Goal: Task Accomplishment & Management: Manage account settings

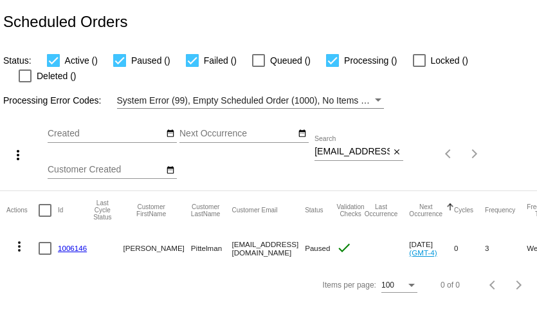
click at [342, 134] on div "more_vert Aug Jan Feb Mar [DATE]" at bounding box center [268, 150] width 537 height 82
click at [342, 134] on div "more_vert Aug Jan Feb Mar Apr 1" at bounding box center [268, 150] width 537 height 82
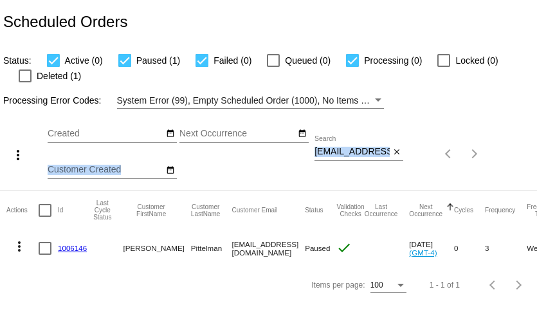
click at [342, 134] on div "more_vert Aug Jan Feb Mar Apr 1" at bounding box center [268, 150] width 537 height 82
click at [346, 152] on input "ppittelman@wi.rr.com" at bounding box center [351, 152] width 75 height 10
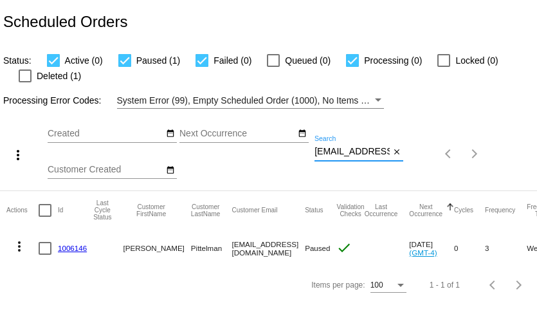
click at [346, 152] on input "ppittelman@wi.rr.com" at bounding box center [351, 152] width 75 height 10
paste input "terri.krick@gmail"
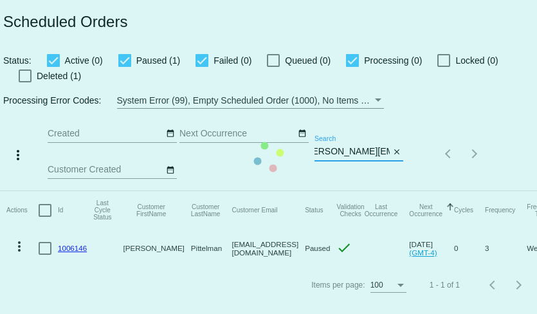
type input "terri.krick@gmail.com"
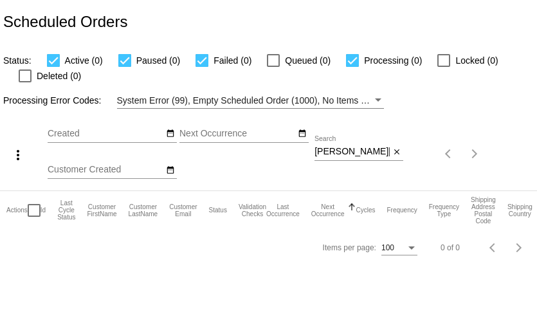
click at [355, 150] on input "[PERSON_NAME][EMAIL_ADDRESS][PERSON_NAME][DOMAIN_NAME]" at bounding box center [351, 152] width 75 height 10
click at [355, 150] on input "terri.krick@gmail.com" at bounding box center [351, 152] width 75 height 10
paste input "karin_juday@yahoo"
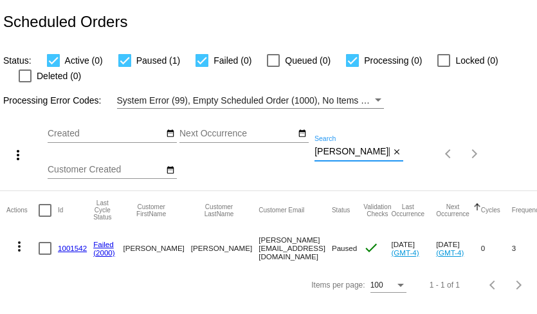
click at [335, 153] on input "karin_juday@yahoo.com" at bounding box center [351, 152] width 75 height 10
paste input "lavenderrose109"
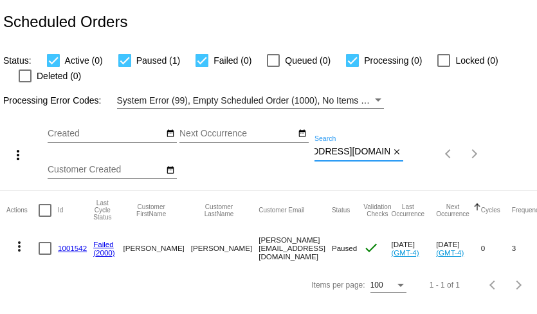
type input "lavenderrose109@yahoo.com"
click at [76, 250] on link "1003803" at bounding box center [72, 248] width 29 height 8
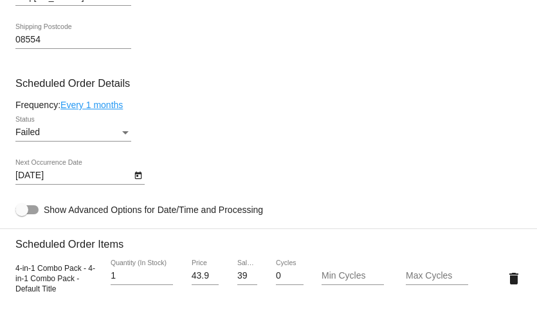
scroll to position [724, 0]
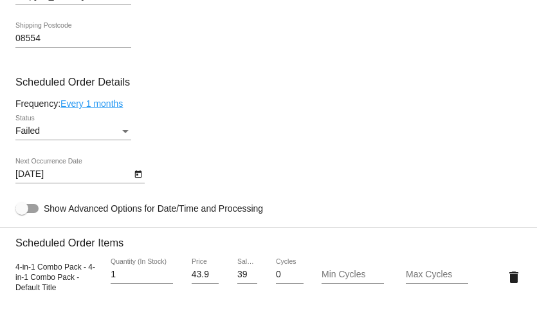
click at [92, 136] on div "Failed" at bounding box center [67, 131] width 104 height 10
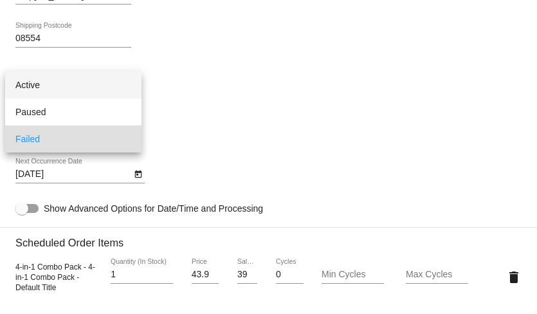
click at [89, 84] on span "Active" at bounding box center [73, 84] width 116 height 27
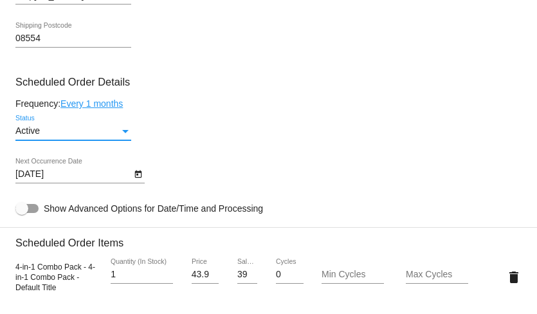
click at [139, 182] on icon "Open calendar" at bounding box center [138, 173] width 9 height 15
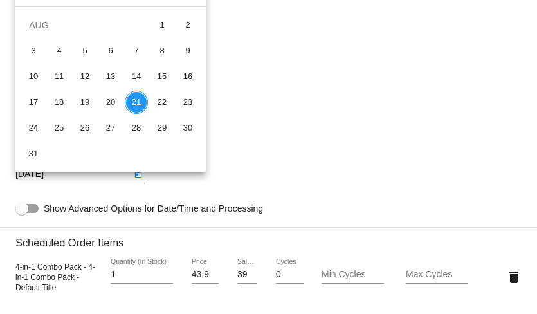
click at [247, 51] on div at bounding box center [268, 157] width 537 height 314
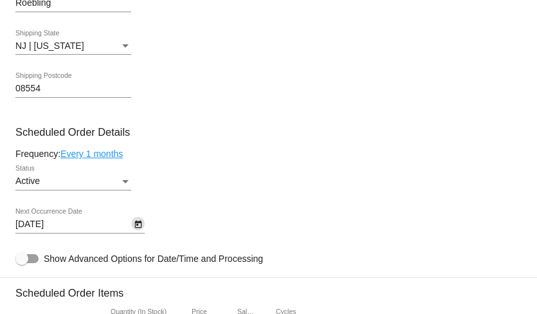
scroll to position [664, 0]
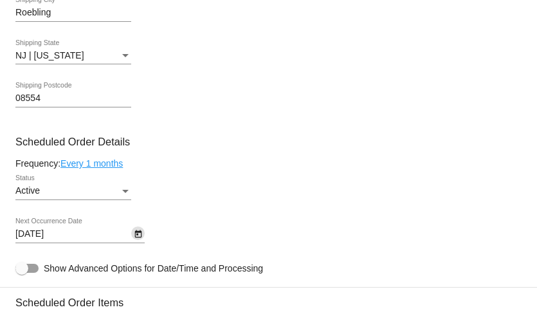
click at [137, 242] on icon "Open calendar" at bounding box center [138, 233] width 9 height 15
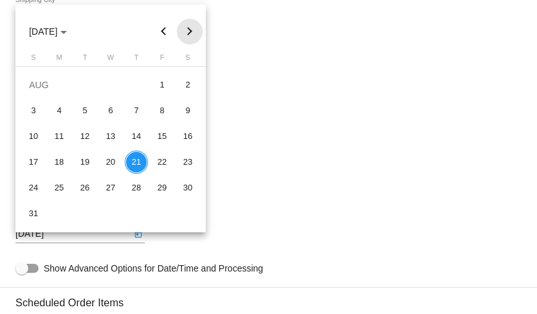
click at [188, 31] on button "Next month" at bounding box center [190, 32] width 26 height 26
click at [34, 189] on div "21" at bounding box center [33, 187] width 23 height 23
type input "9/21/2025"
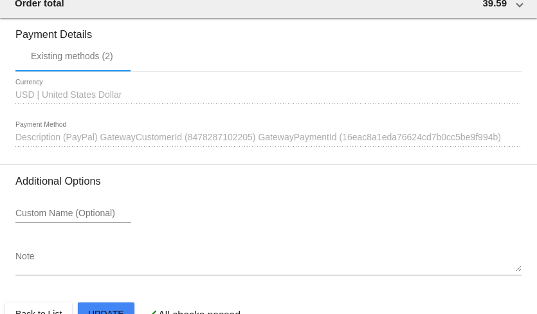
scroll to position [1310, 0]
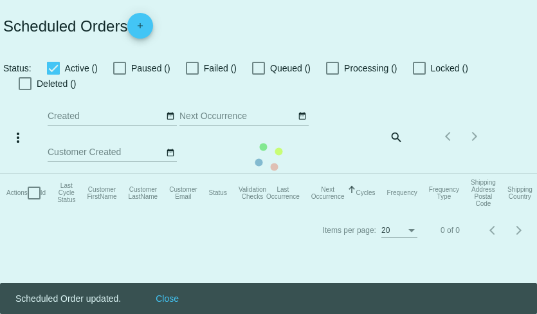
checkbox input "true"
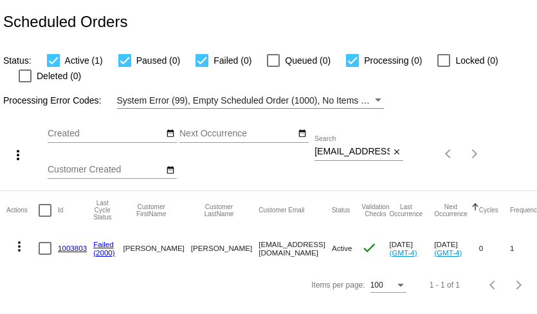
click at [345, 151] on input "lavenderrose109@yahoo.com" at bounding box center [351, 152] width 75 height 10
paste input "marthart3"
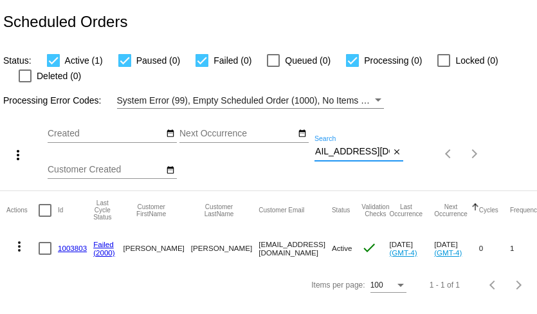
type input "[EMAIL_ADDRESS][DOMAIN_NAME]"
click at [18, 247] on mat-icon "more_vert" at bounding box center [19, 245] width 15 height 15
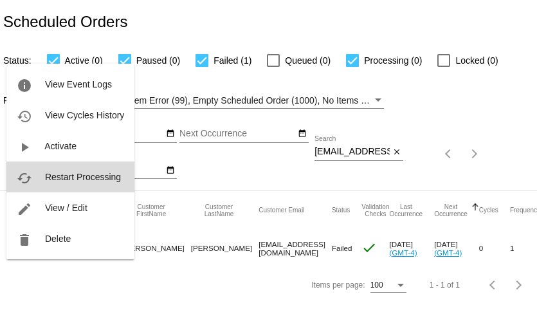
click at [60, 178] on span "Restart Processing" at bounding box center [83, 177] width 76 height 10
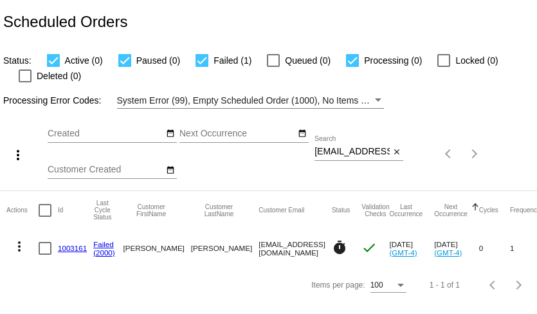
click at [325, 147] on input "[EMAIL_ADDRESS][DOMAIN_NAME]" at bounding box center [351, 152] width 75 height 10
